Goal: Task Accomplishment & Management: Use online tool/utility

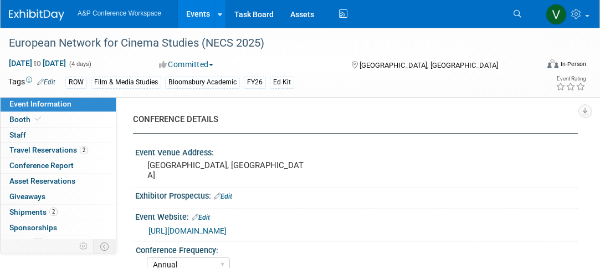
select select "Annual"
select select "Level 3"
select select "Ed Kit"
select select "Film & Media Studies"
select select "Bloomsbury Academic"
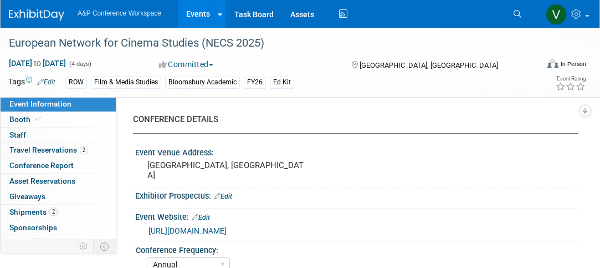
select select "[PERSON_NAME]"
select select "Networking/Commissioning"
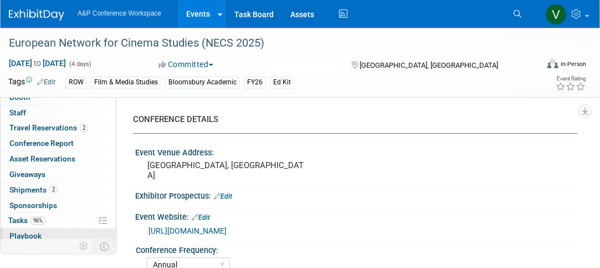
scroll to position [21, 0]
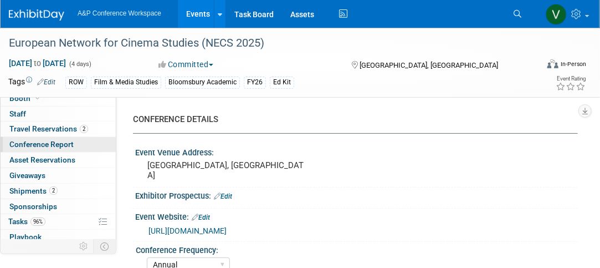
click at [37, 146] on span "Conference Report" at bounding box center [41, 144] width 64 height 9
select select "NO"
select select "YES"
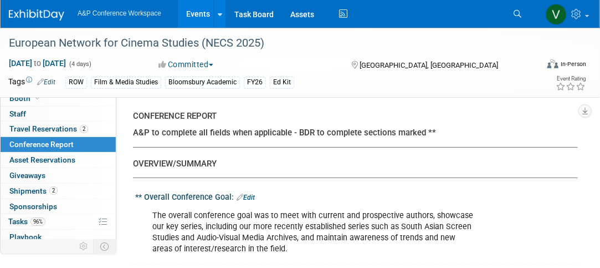
scroll to position [0, 0]
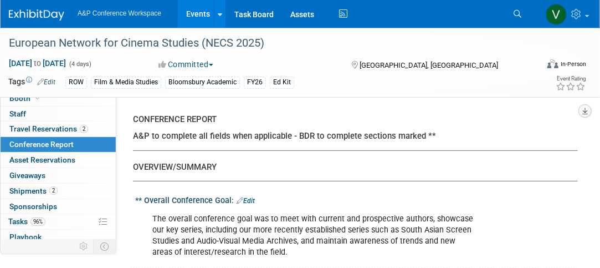
click at [583, 110] on icon "button" at bounding box center [585, 110] width 6 height 7
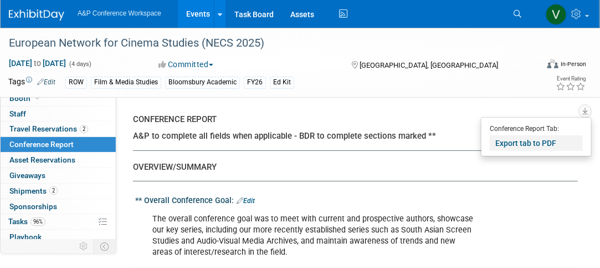
click at [528, 141] on link "Export tab to PDF" at bounding box center [536, 143] width 93 height 16
